Goal: Find specific page/section: Find specific page/section

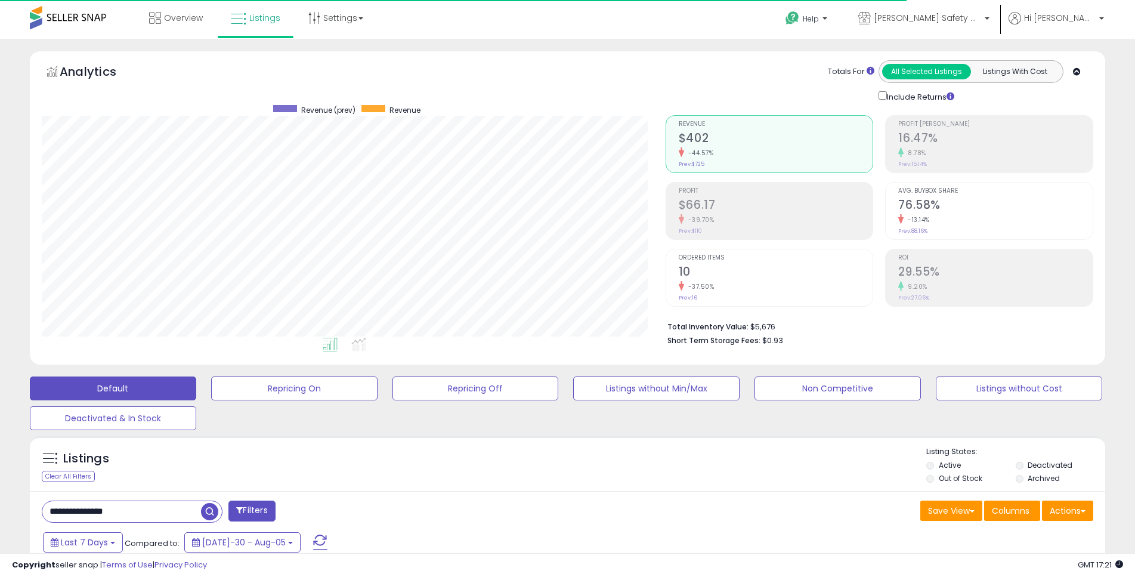
click at [140, 505] on input "**********" at bounding box center [121, 511] width 159 height 21
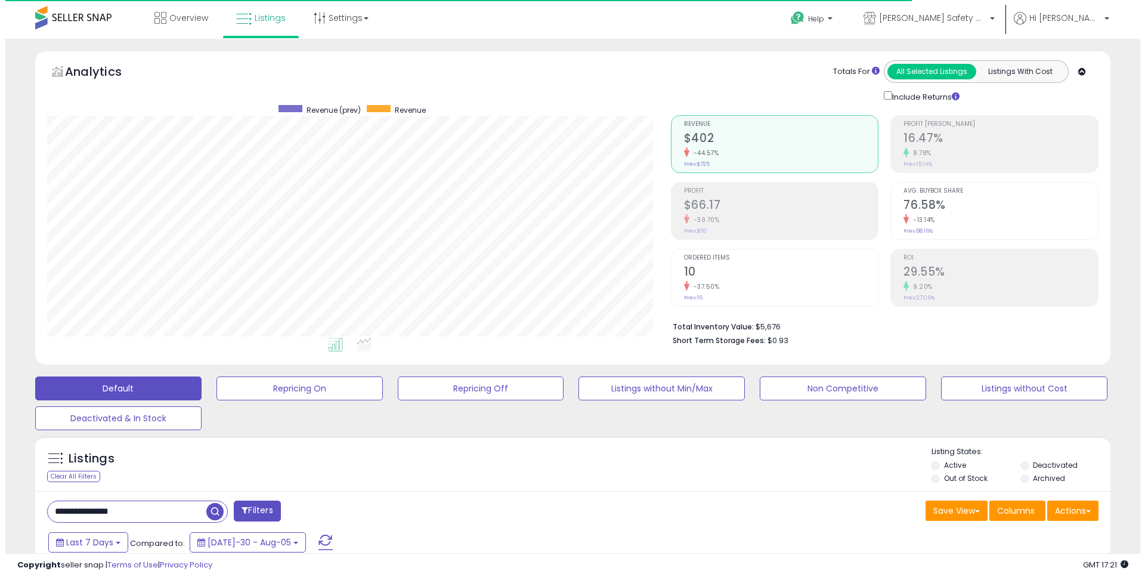
scroll to position [244, 624]
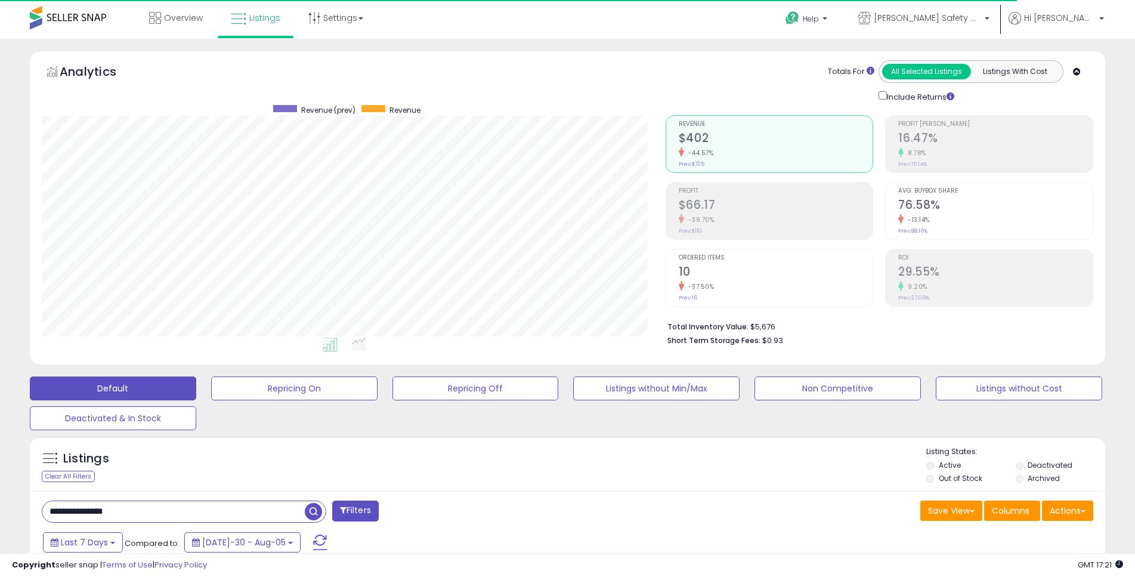
drag, startPoint x: 157, startPoint y: 507, endPoint x: -31, endPoint y: 525, distance: 188.7
click at [42, 522] on input "**********" at bounding box center [173, 511] width 262 height 21
type input "*****"
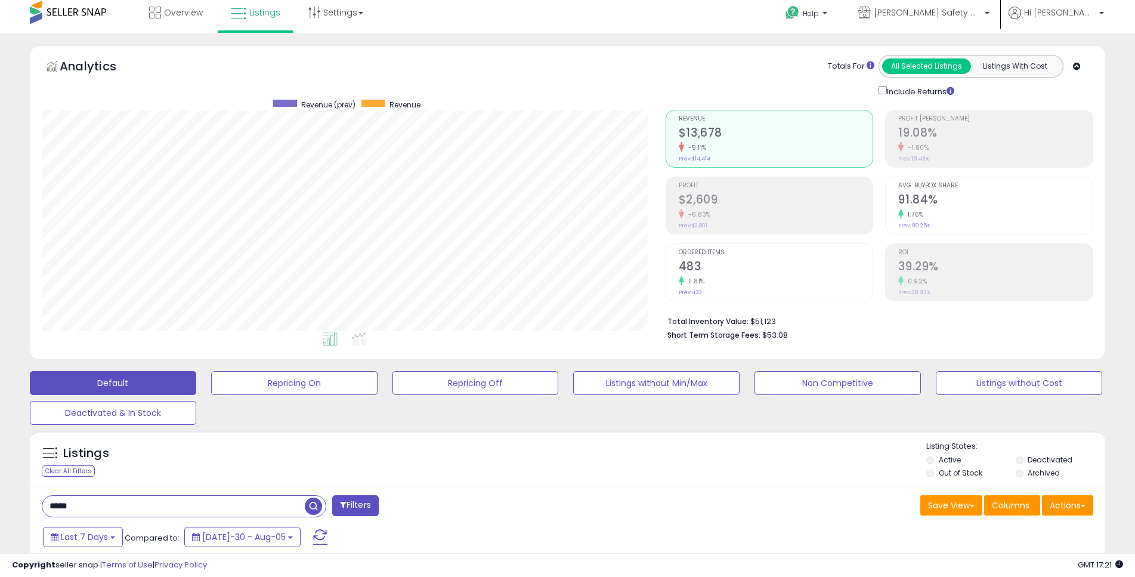
scroll to position [243, 0]
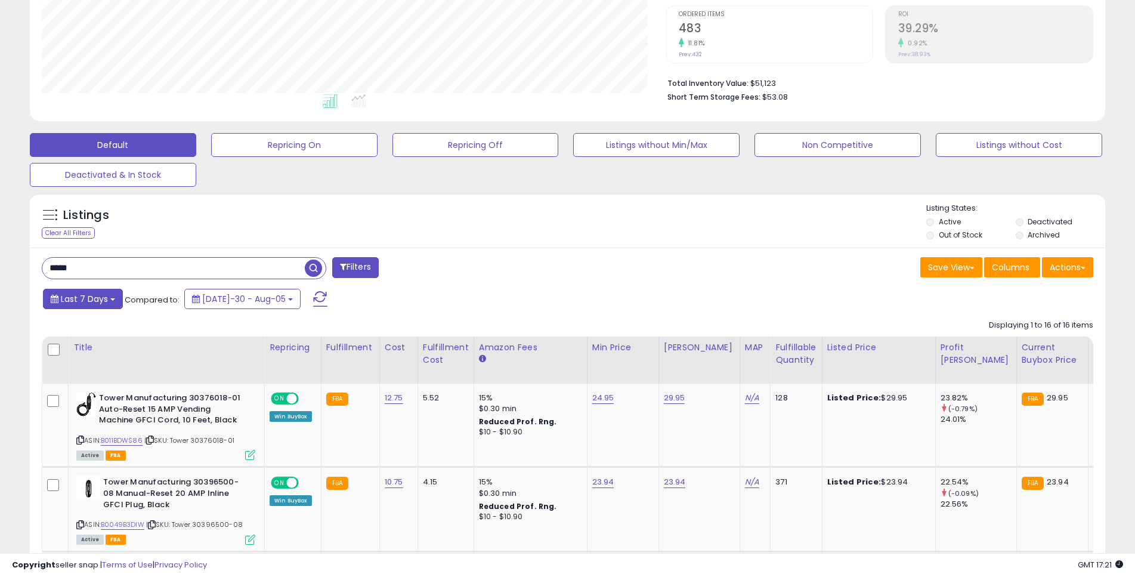
click at [91, 295] on span "Last 7 Days" at bounding box center [84, 299] width 47 height 12
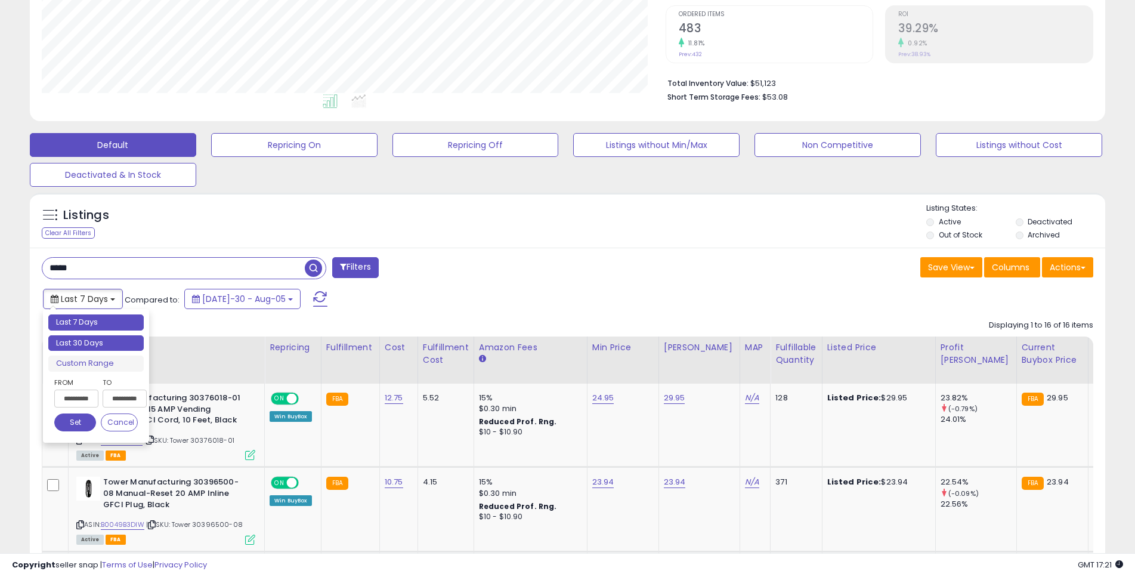
type input "**********"
click at [101, 343] on li "Last 30 Days" at bounding box center [95, 343] width 95 height 16
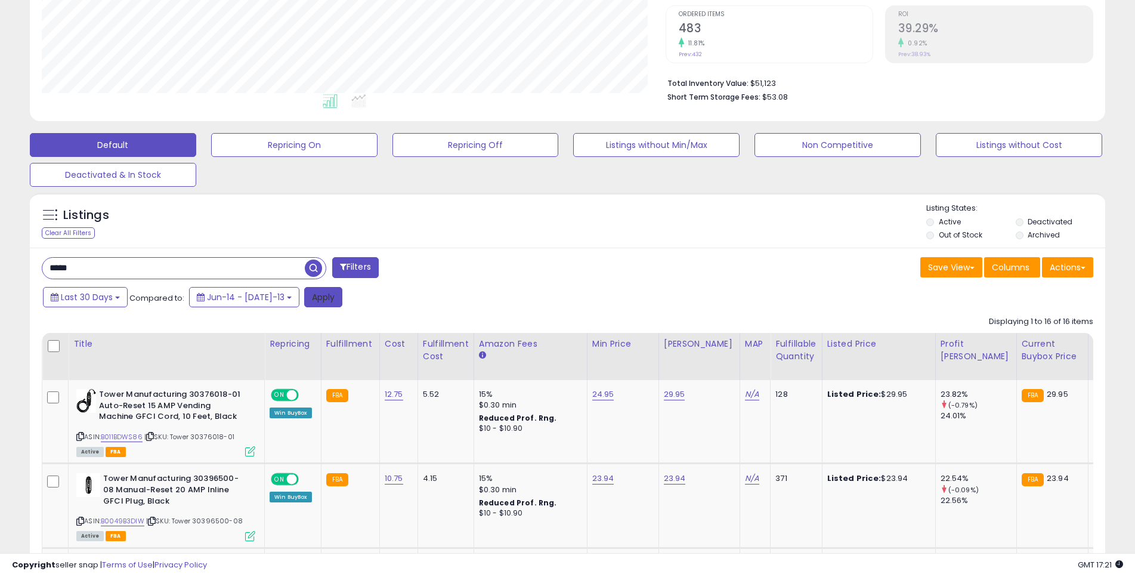
click at [317, 295] on button "Apply" at bounding box center [323, 297] width 38 height 20
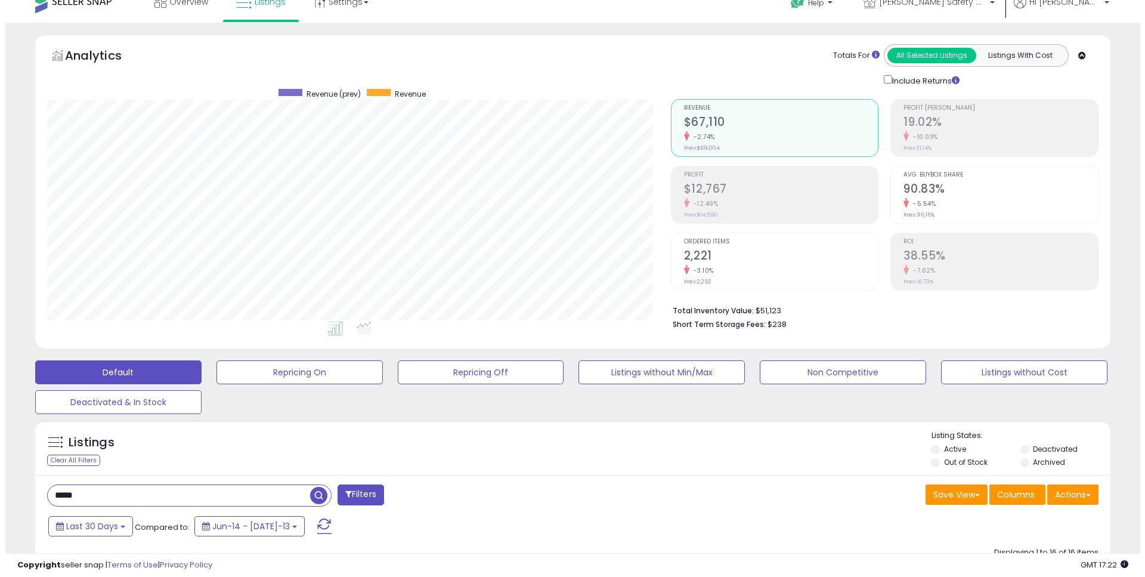
scroll to position [0, 0]
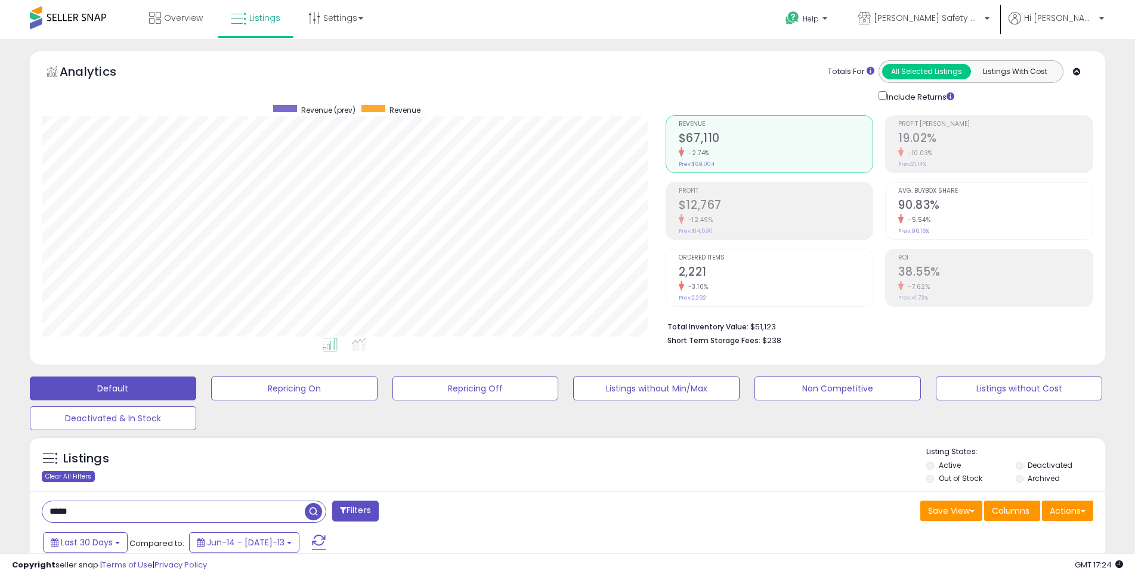
click at [69, 476] on div "Clear All Filters" at bounding box center [68, 475] width 53 height 11
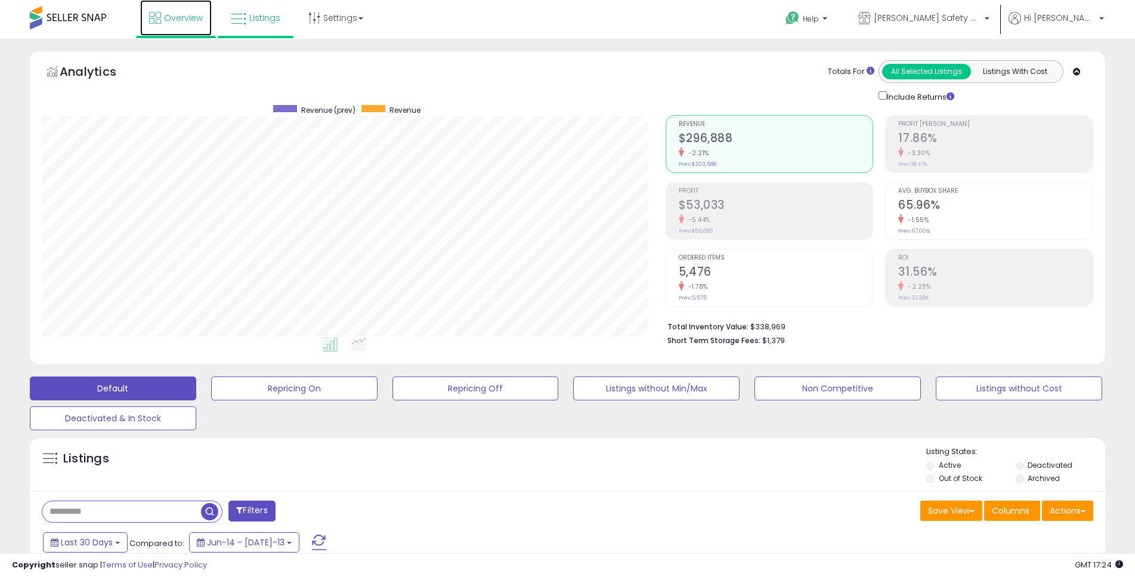
click at [187, 22] on span "Overview" at bounding box center [183, 18] width 39 height 12
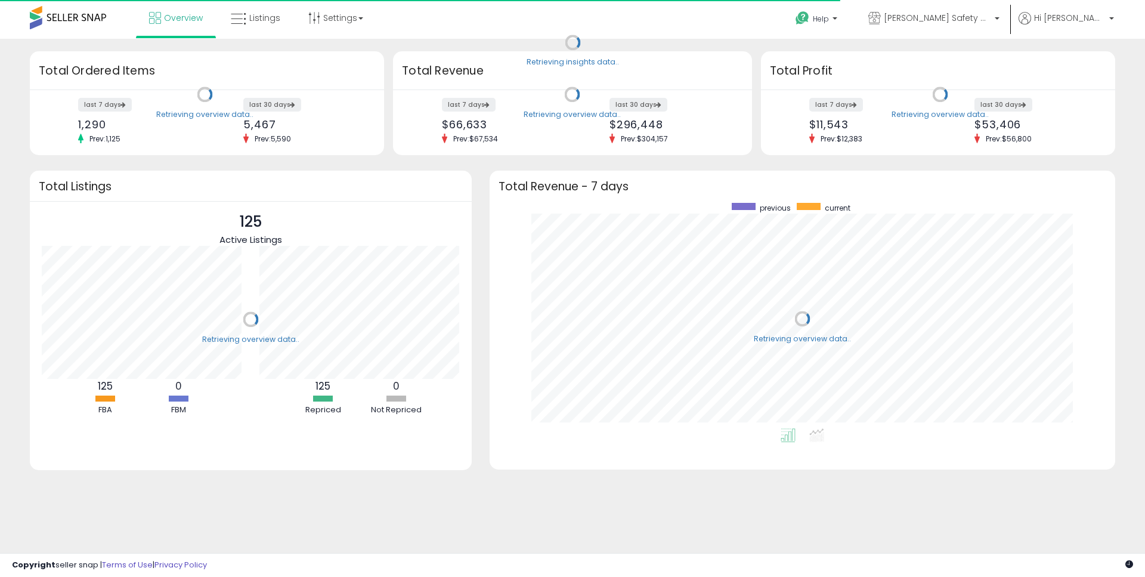
scroll to position [225, 602]
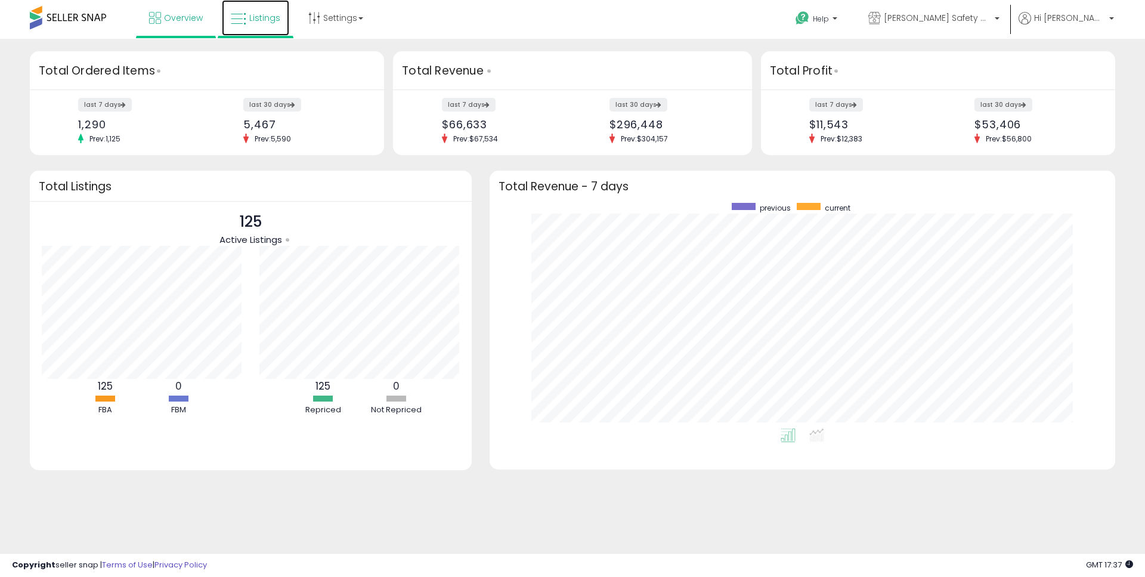
click at [277, 13] on span "Listings" at bounding box center [264, 18] width 31 height 12
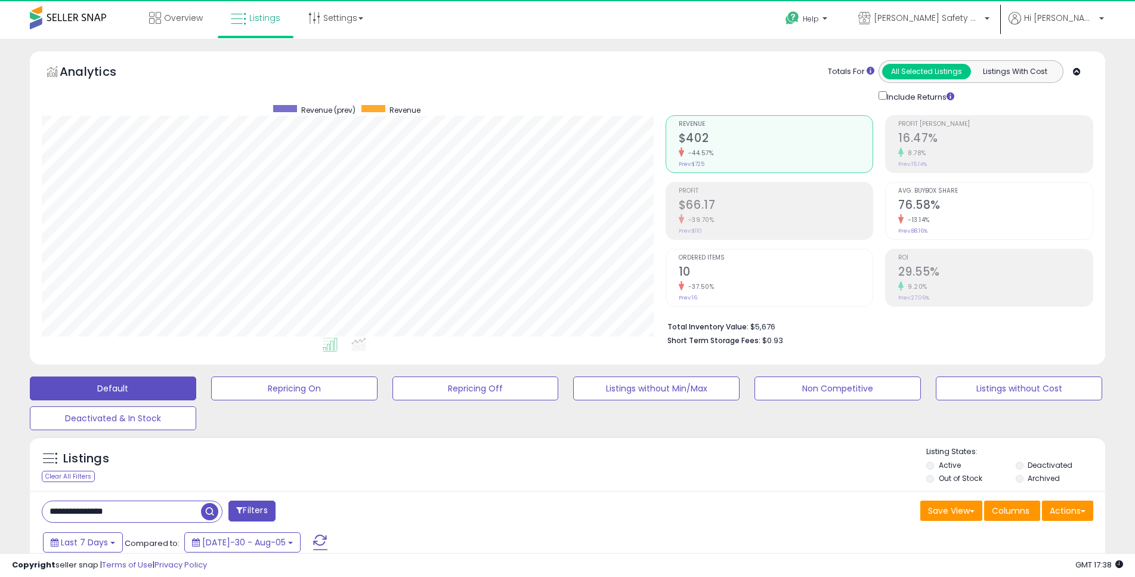
scroll to position [244, 624]
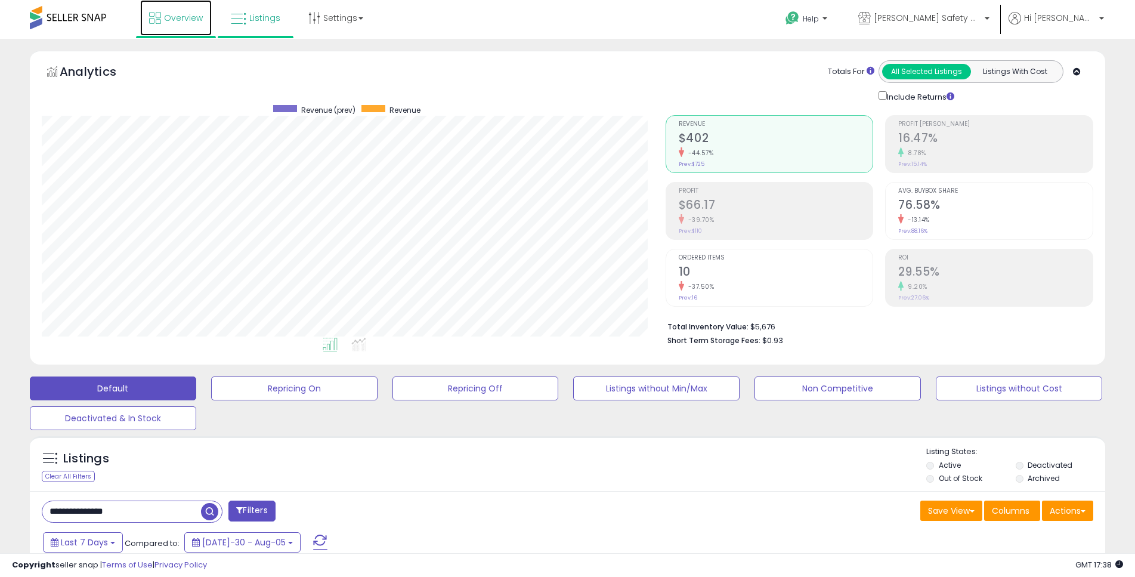
click at [191, 24] on link "Overview" at bounding box center [176, 18] width 72 height 36
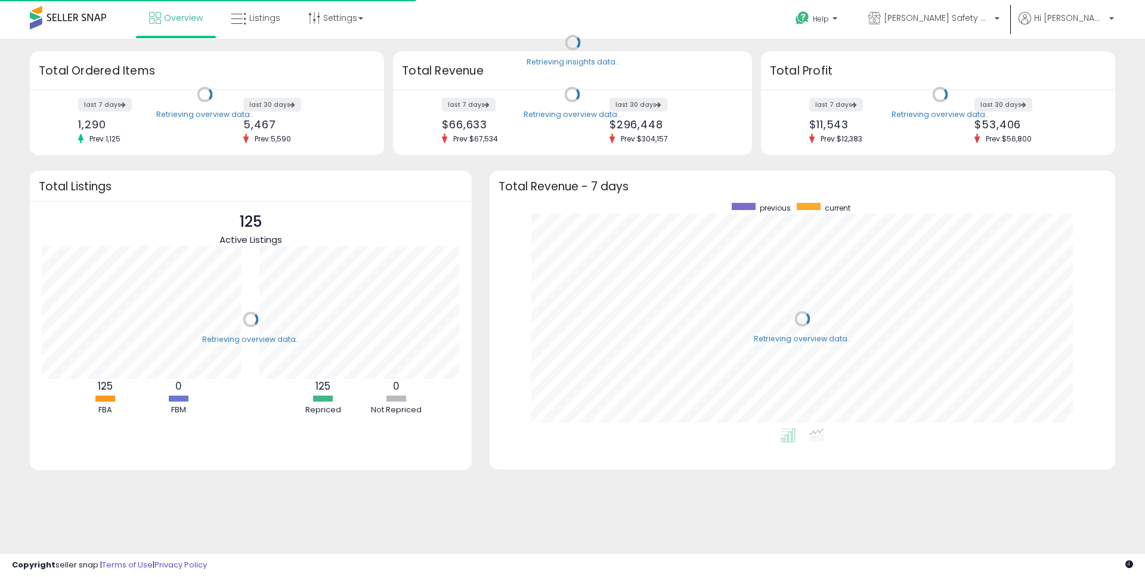
scroll to position [225, 602]
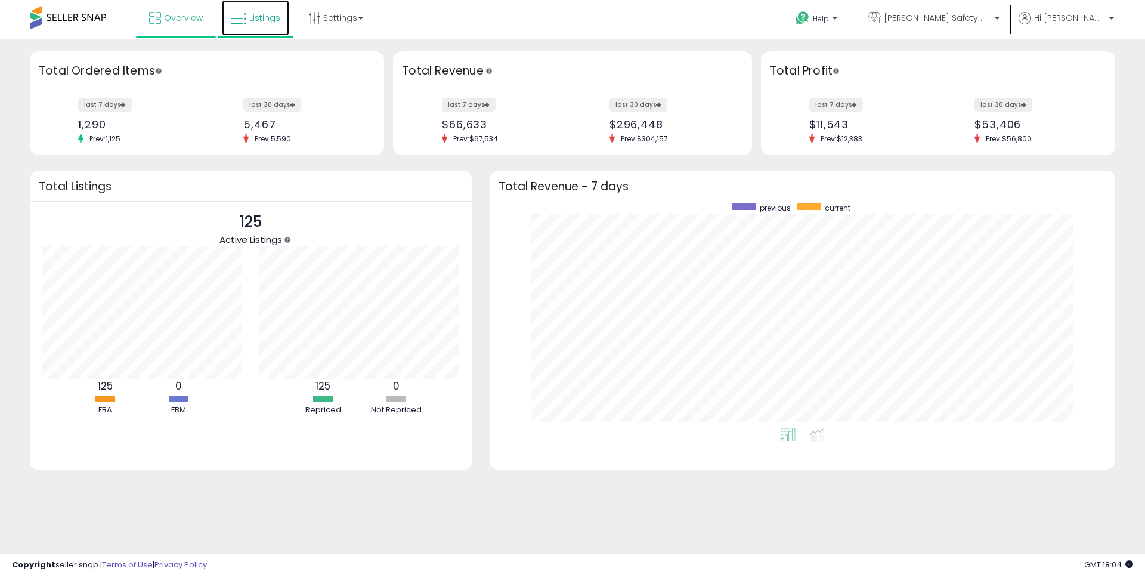
click at [268, 16] on span "Listings" at bounding box center [264, 18] width 31 height 12
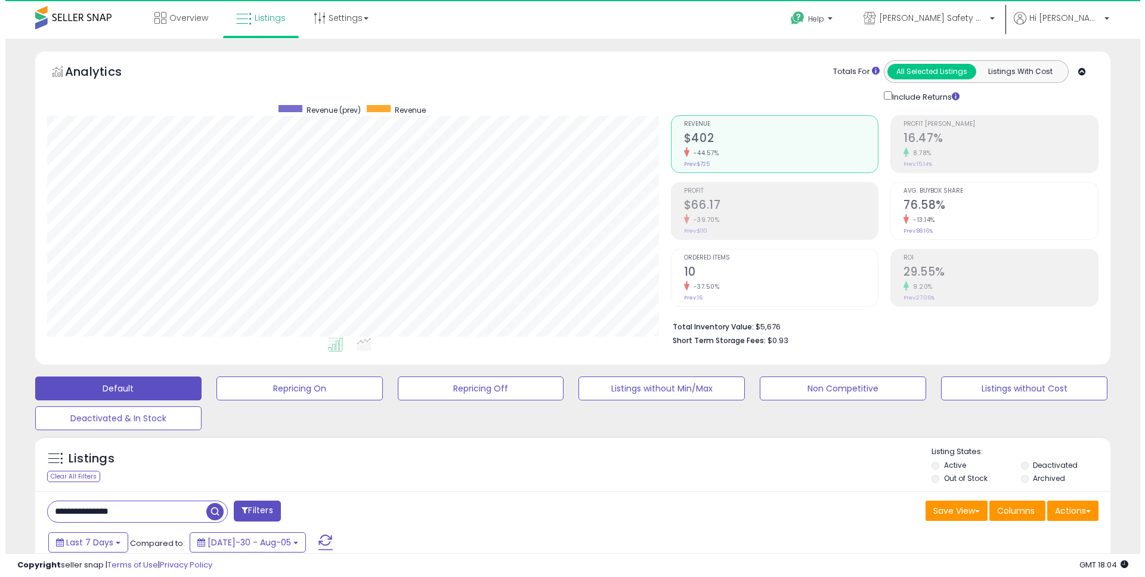
scroll to position [244, 624]
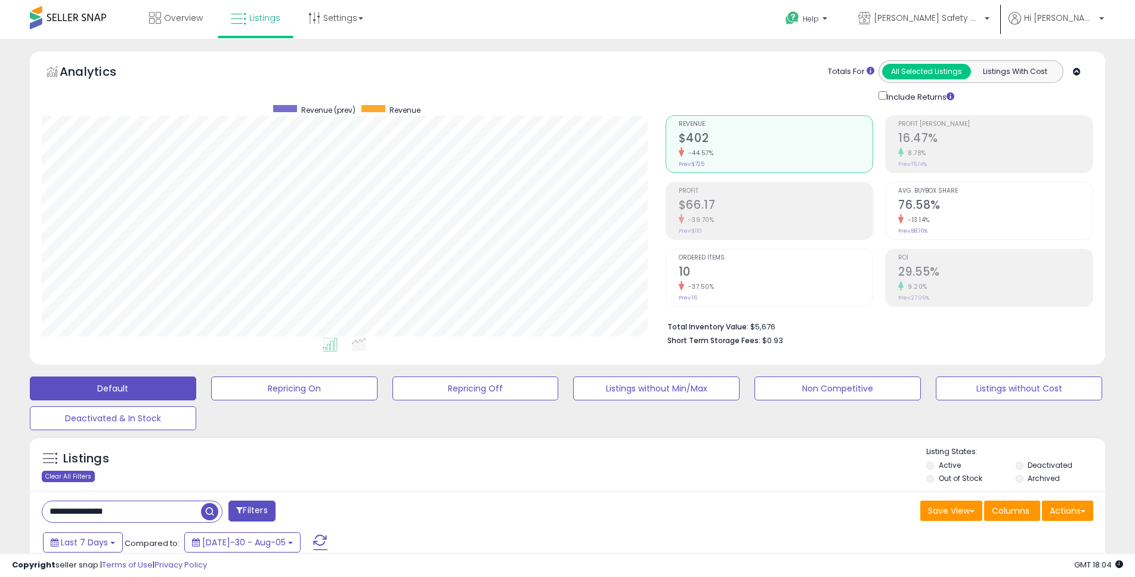
click at [76, 474] on div "Clear All Filters" at bounding box center [68, 475] width 53 height 11
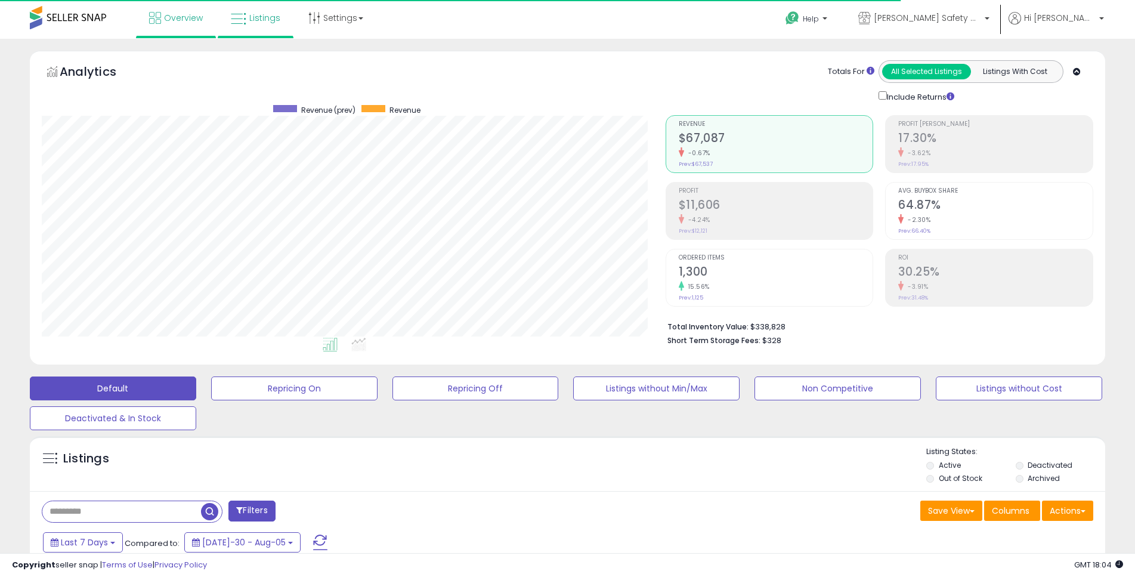
scroll to position [244, 624]
click at [189, 18] on span "Overview" at bounding box center [183, 18] width 39 height 12
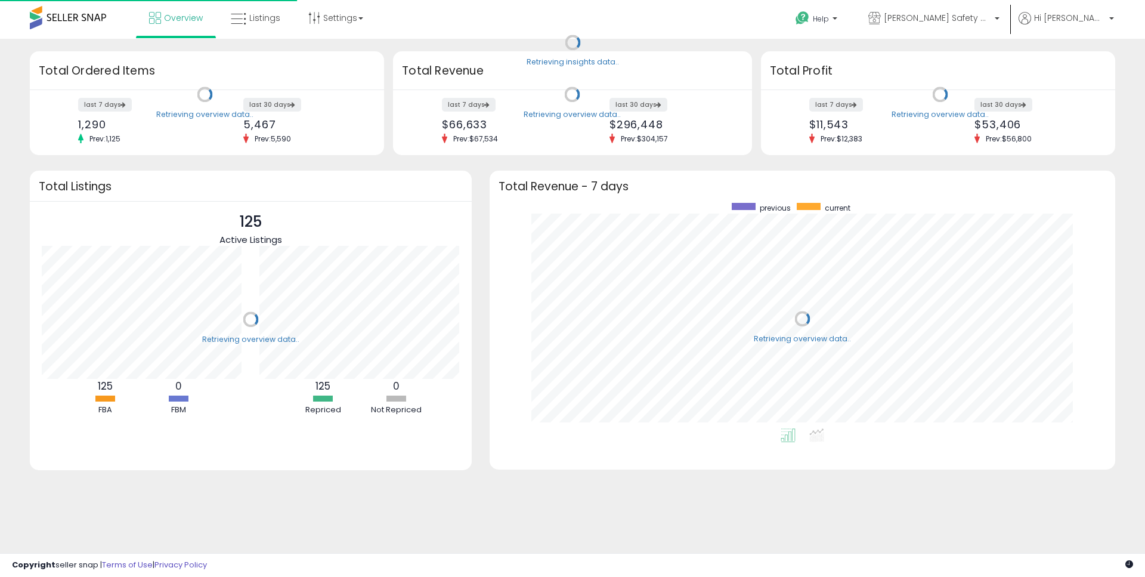
scroll to position [225, 602]
